Goal: Information Seeking & Learning: Check status

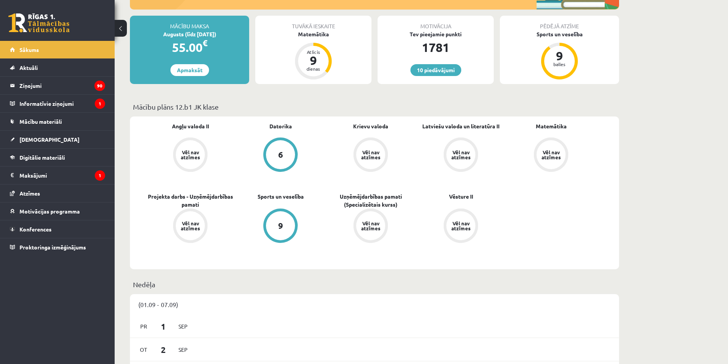
scroll to position [153, 0]
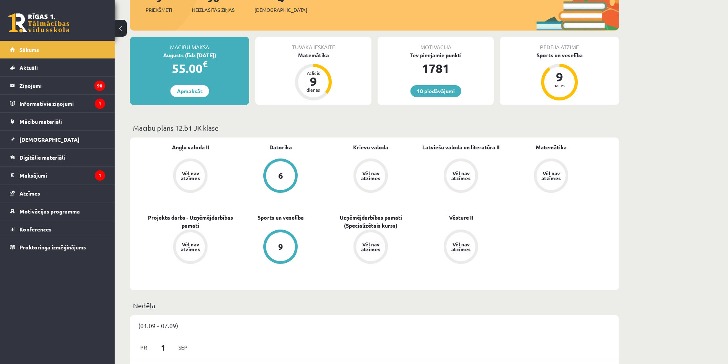
drag, startPoint x: 402, startPoint y: 133, endPoint x: 387, endPoint y: 135, distance: 15.0
click at [387, 135] on div "Mācību plāns 12.b1 JK klase" at bounding box center [374, 130] width 489 height 15
drag, startPoint x: 382, startPoint y: 135, endPoint x: 376, endPoint y: 135, distance: 6.1
click at [376, 135] on div "Mācību plāns 12.b1 JK klase" at bounding box center [374, 130] width 489 height 15
drag, startPoint x: 372, startPoint y: 135, endPoint x: 373, endPoint y: 128, distance: 6.2
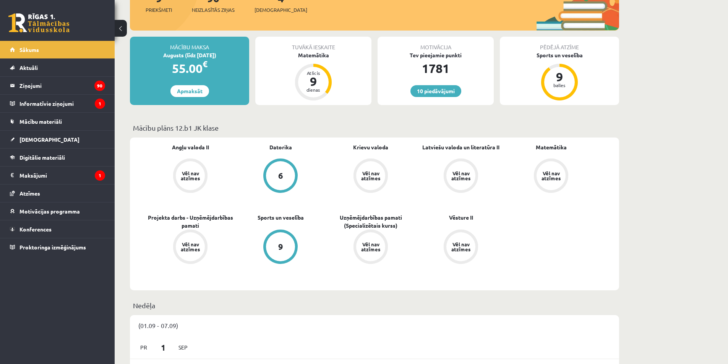
click at [372, 135] on div "Mācību plāns 12.b1 JK klase" at bounding box center [374, 130] width 489 height 15
click at [377, 128] on p "Mācību plāns 12.b1 JK klase" at bounding box center [374, 128] width 483 height 10
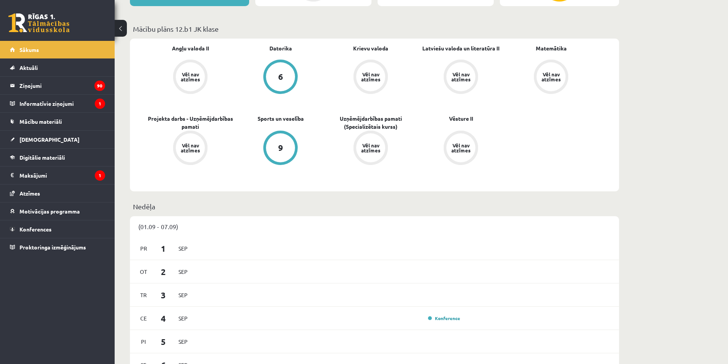
scroll to position [191, 0]
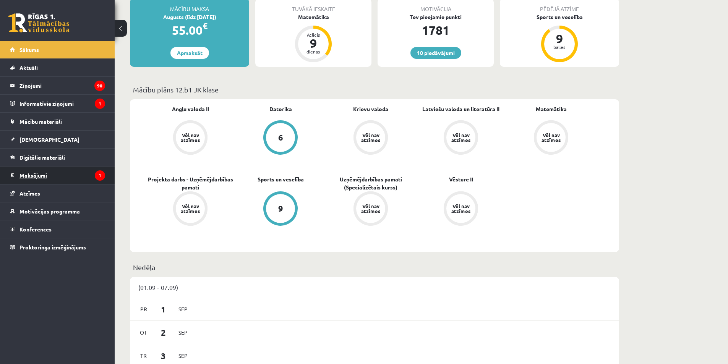
click at [65, 176] on legend "Maksājumi 1" at bounding box center [63, 176] width 86 height 18
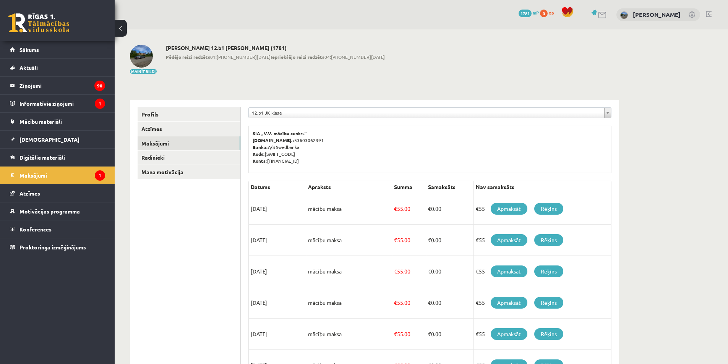
drag, startPoint x: 252, startPoint y: 209, endPoint x: 275, endPoint y: 209, distance: 22.9
click at [275, 209] on td "15/08/2025" at bounding box center [277, 208] width 57 height 31
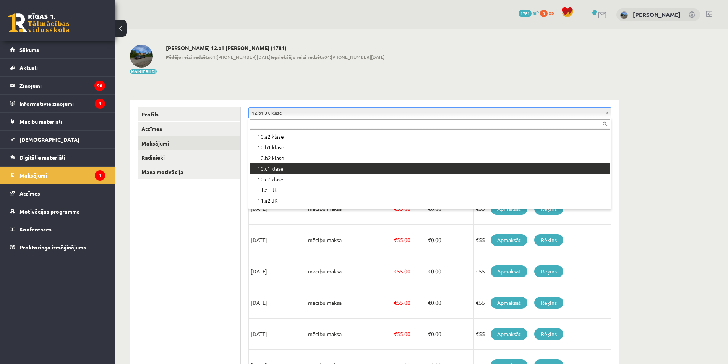
scroll to position [127, 0]
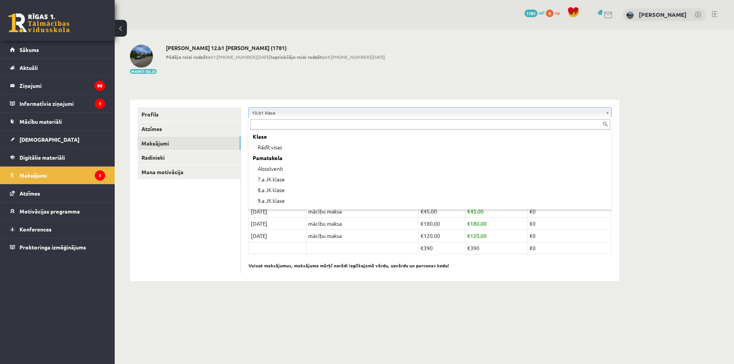
scroll to position [73, 0]
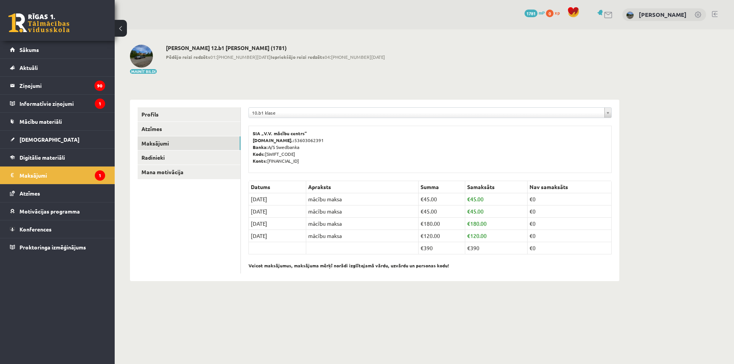
drag, startPoint x: 283, startPoint y: 198, endPoint x: 262, endPoint y: 200, distance: 20.7
click at [262, 200] on td "30/09/2023" at bounding box center [277, 199] width 57 height 12
click at [302, 196] on td "30/09/2023" at bounding box center [277, 199] width 57 height 12
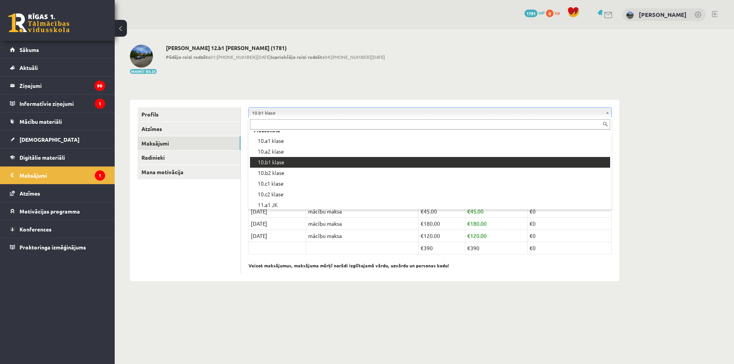
scroll to position [141, 0]
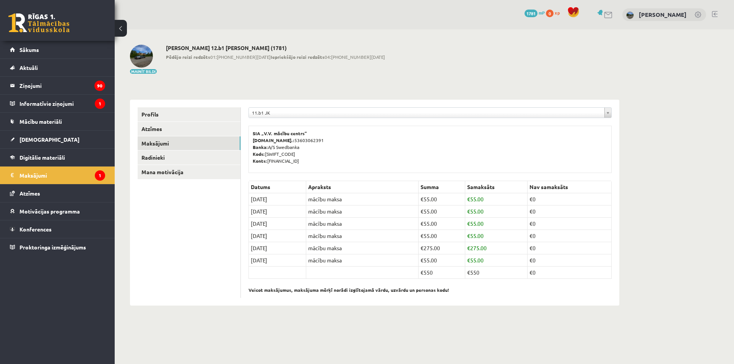
click at [276, 198] on td "[DATE]" at bounding box center [277, 199] width 57 height 12
drag, startPoint x: 322, startPoint y: 194, endPoint x: 336, endPoint y: 195, distance: 14.2
click at [336, 195] on td "mācību maksa" at bounding box center [362, 199] width 112 height 12
click at [331, 200] on td "mācību maksa" at bounding box center [362, 199] width 112 height 12
click at [347, 203] on td "mācību maksa" at bounding box center [362, 199] width 112 height 12
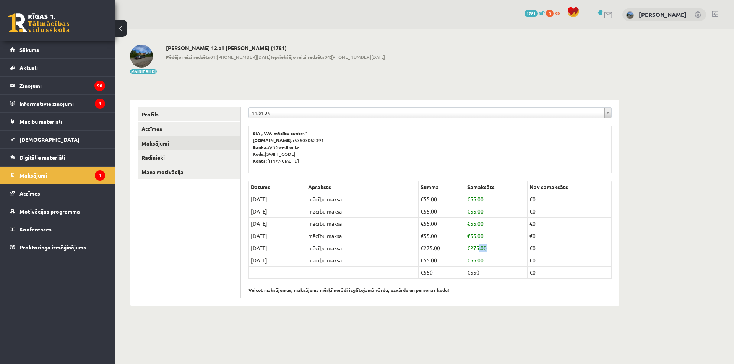
drag, startPoint x: 497, startPoint y: 248, endPoint x: 515, endPoint y: 227, distance: 27.1
click at [483, 250] on td "€ 275.00" at bounding box center [496, 248] width 62 height 12
click at [610, 15] on link at bounding box center [608, 15] width 9 height 7
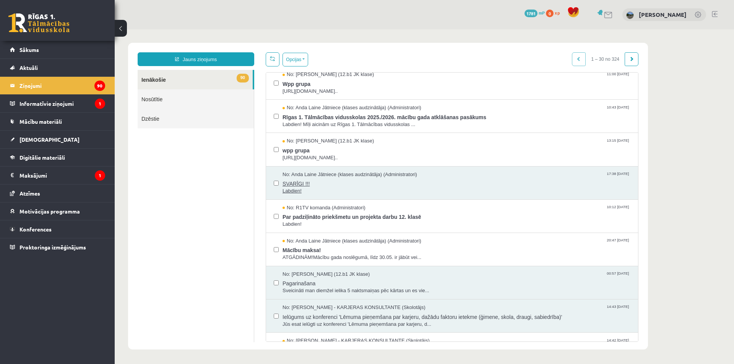
scroll to position [38, 0]
click at [349, 156] on span "https://chat.whatsapp.com/L1UxGhmvZJiE23YmzH1zUO?mode=ems_copy_t..." at bounding box center [457, 159] width 348 height 7
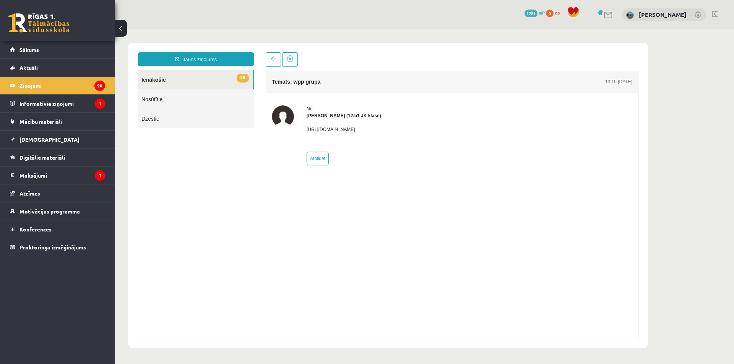
scroll to position [0, 0]
drag, startPoint x: 463, startPoint y: 131, endPoint x: 306, endPoint y: 128, distance: 157.2
click at [306, 128] on div "No: Megija Balabkina (12.b1 JK klase) https://chat.whatsapp.com/L1UxGhmvZJiE23Y…" at bounding box center [452, 136] width 361 height 60
click at [370, 136] on div "https://chat.whatsapp.com/L1UxGhmvZJiE23YmzH1zUO?mode=ems_copy_t" at bounding box center [344, 132] width 75 height 27
